Goal: Information Seeking & Learning: Learn about a topic

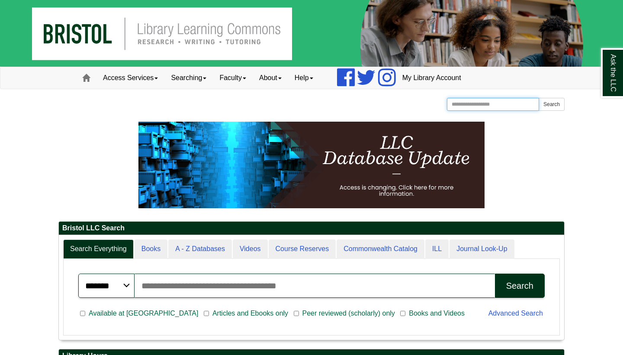
click at [484, 104] on input "Search the Website" at bounding box center [493, 104] width 92 height 13
type input "**********"
click at [551, 104] on button "Search" at bounding box center [551, 104] width 26 height 13
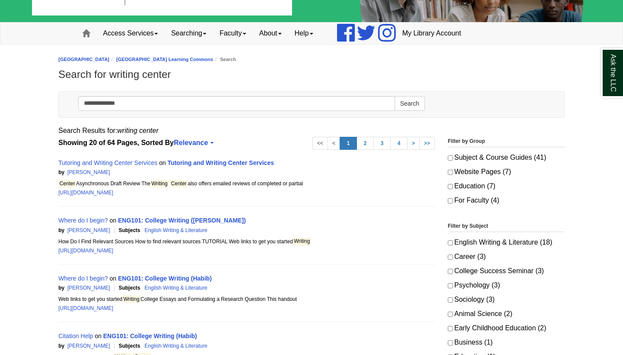
scroll to position [47, 0]
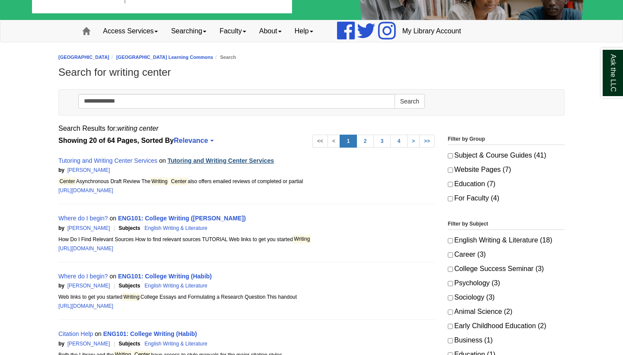
click at [213, 160] on link "Tutoring and Writing Center Services" at bounding box center [220, 160] width 106 height 7
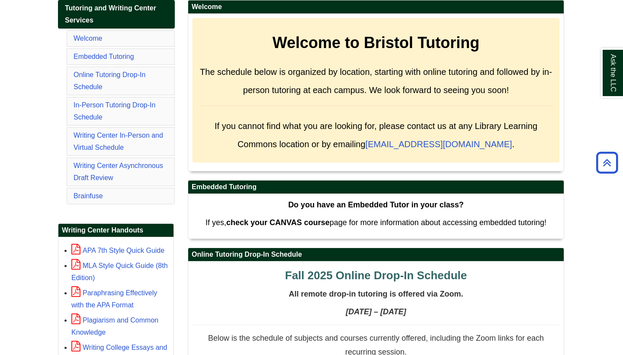
scroll to position [156, 0]
click at [141, 134] on link "Writing Center In-Person and Virtual Schedule" at bounding box center [119, 140] width 90 height 19
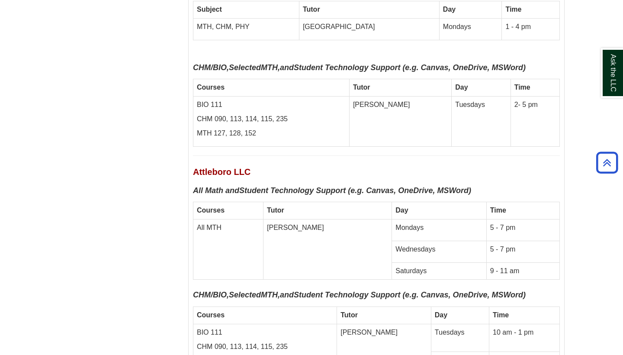
scroll to position [4102, 0]
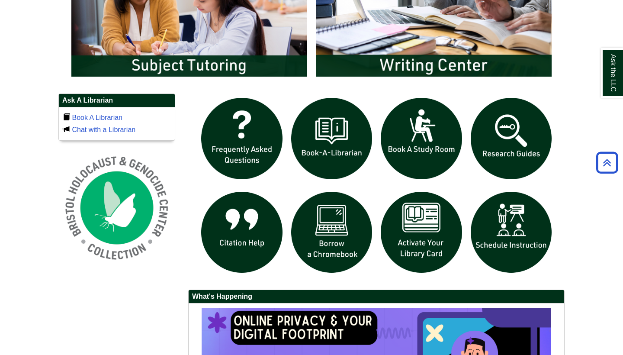
scroll to position [534, 0]
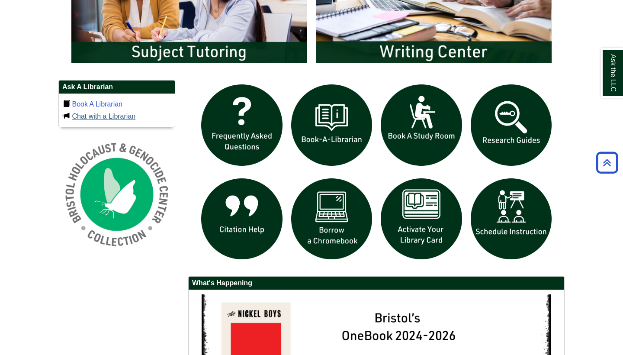
click at [112, 114] on link "Chat with a Librarian" at bounding box center [104, 115] width 64 height 7
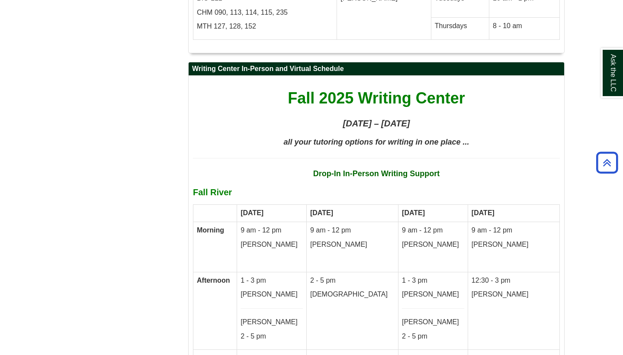
scroll to position [4425, 0]
